Goal: Transaction & Acquisition: Purchase product/service

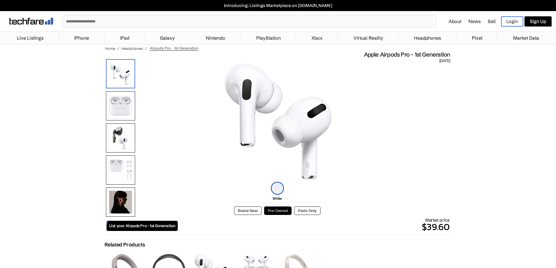
click at [130, 112] on img at bounding box center [120, 105] width 29 height 29
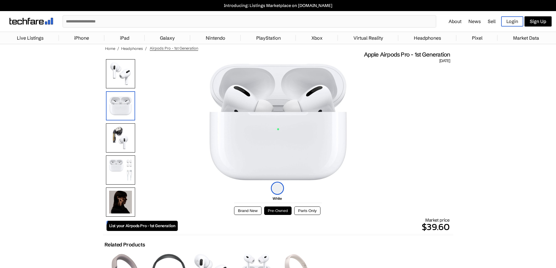
click at [120, 138] on img at bounding box center [120, 137] width 29 height 29
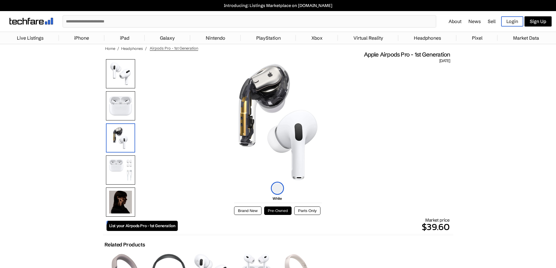
click at [298, 139] on img at bounding box center [277, 122] width 79 height 117
drag, startPoint x: 82, startPoint y: 169, endPoint x: 95, endPoint y: 29, distance: 140.1
click at [113, 171] on img at bounding box center [120, 170] width 29 height 29
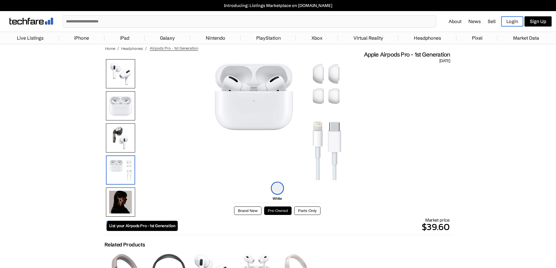
click at [115, 125] on img at bounding box center [120, 137] width 29 height 29
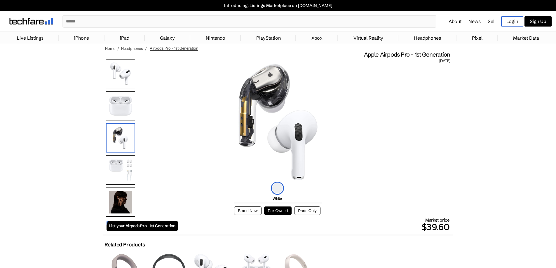
click at [123, 64] on img at bounding box center [120, 73] width 29 height 29
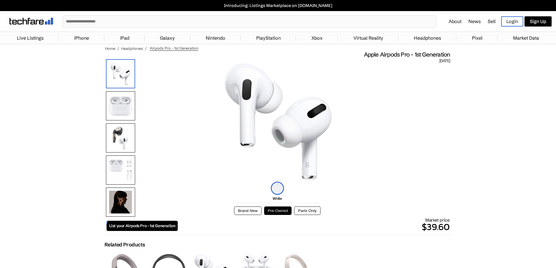
click at [123, 142] on img at bounding box center [120, 137] width 29 height 29
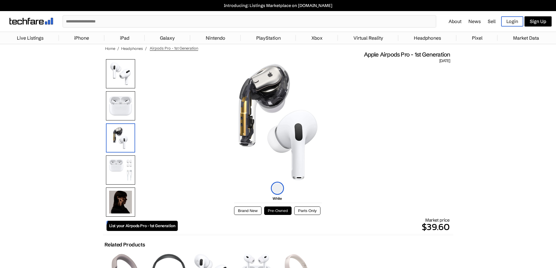
click at [114, 74] on img at bounding box center [120, 73] width 29 height 29
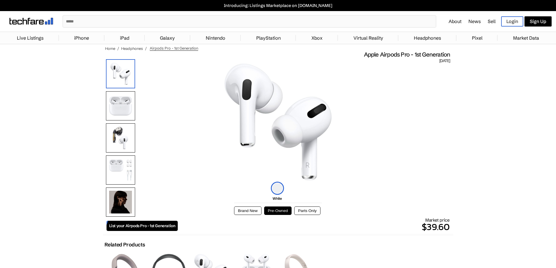
click at [246, 97] on img at bounding box center [277, 122] width 107 height 117
